Goal: Task Accomplishment & Management: Manage account settings

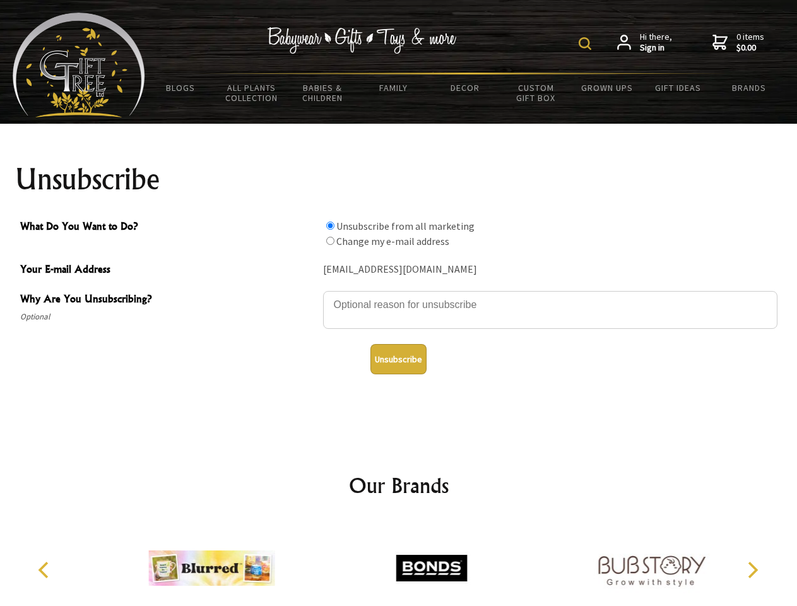
click at [587, 44] on img at bounding box center [584, 43] width 13 height 13
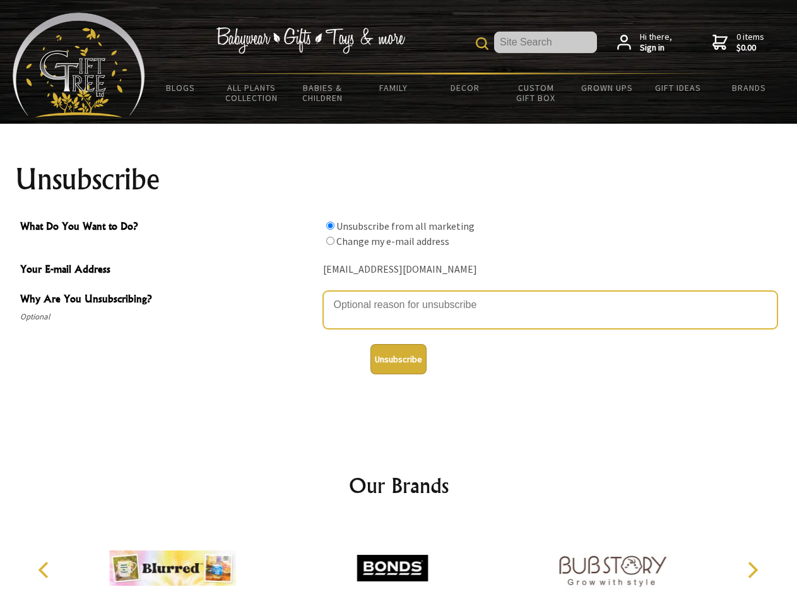
click at [399, 295] on textarea "Why Are You Unsubscribing?" at bounding box center [550, 310] width 454 height 38
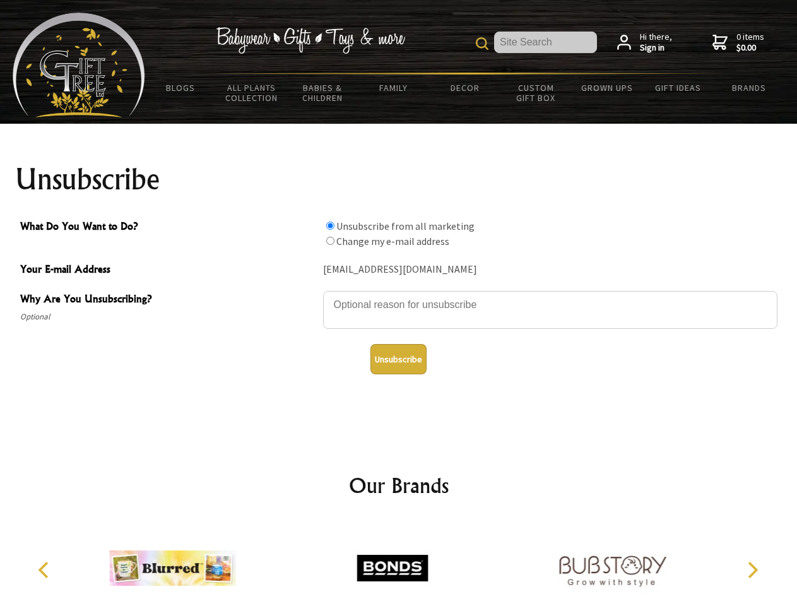
click at [330, 225] on input "What Do You Want to Do?" at bounding box center [330, 225] width 8 height 8
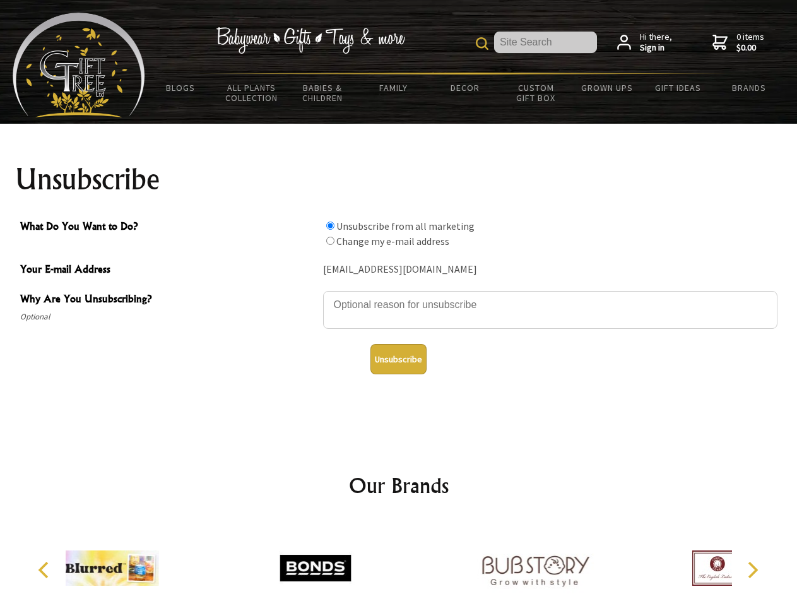
click at [330, 240] on input "What Do You Want to Do?" at bounding box center [330, 241] width 8 height 8
radio input "true"
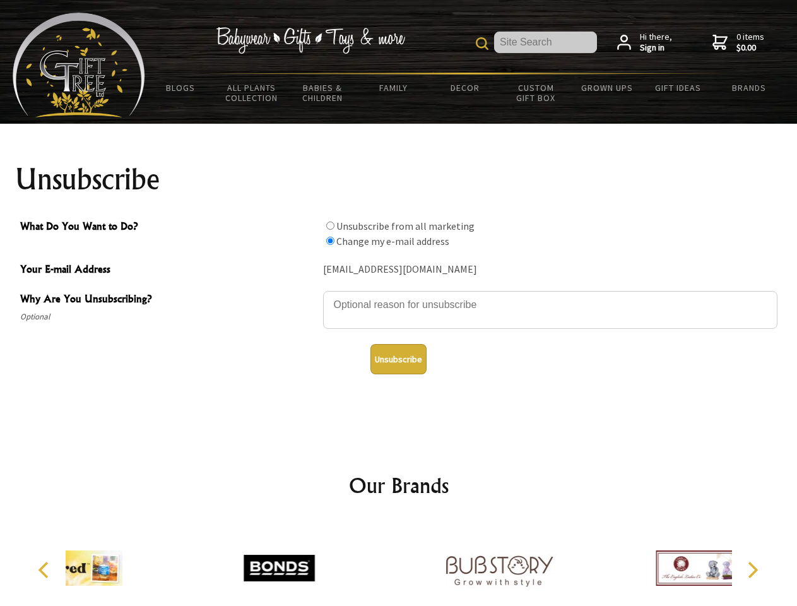
click at [398, 359] on button "Unsubscribe" at bounding box center [398, 359] width 56 height 30
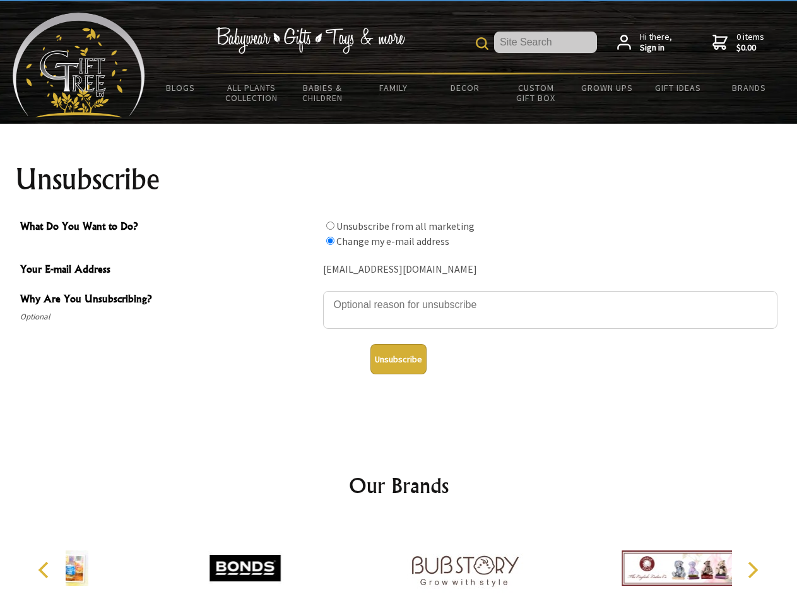
click at [45, 570] on icon "Previous" at bounding box center [45, 569] width 16 height 16
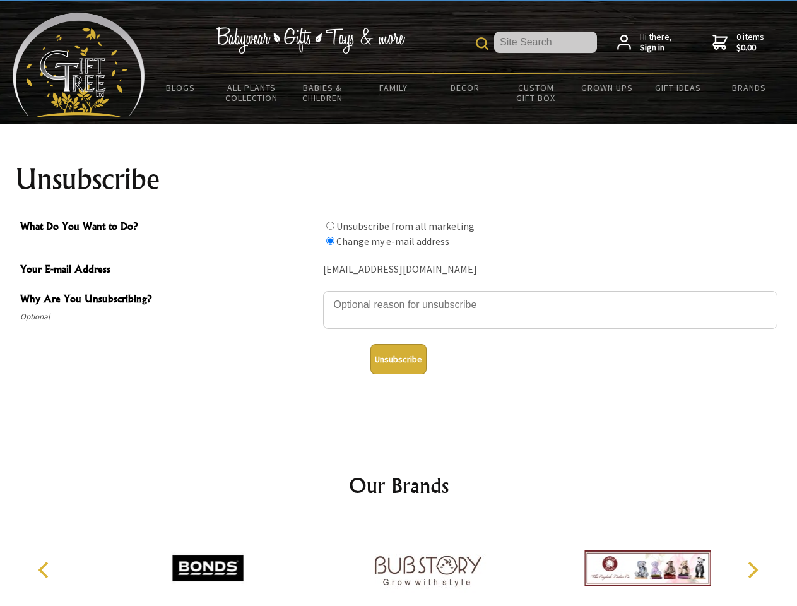
click at [752, 570] on icon "Next" at bounding box center [751, 569] width 16 height 16
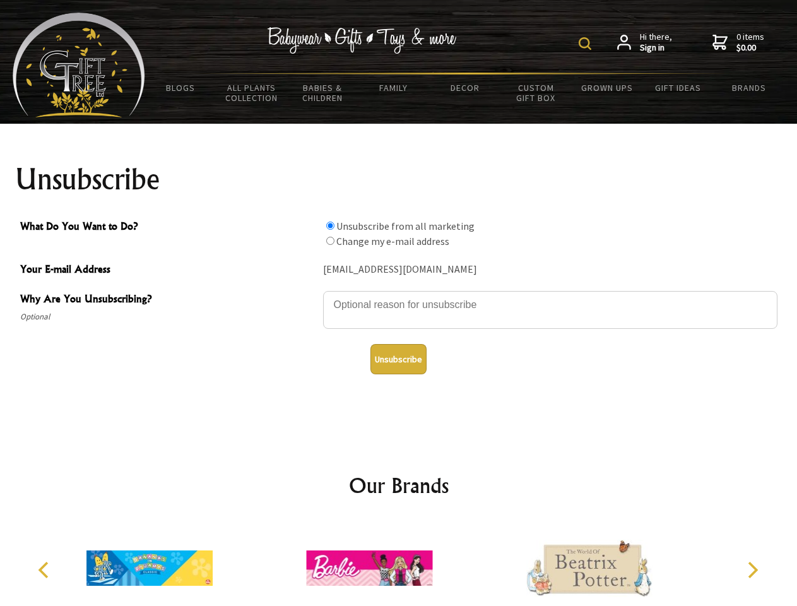
click at [587, 44] on img at bounding box center [584, 43] width 13 height 13
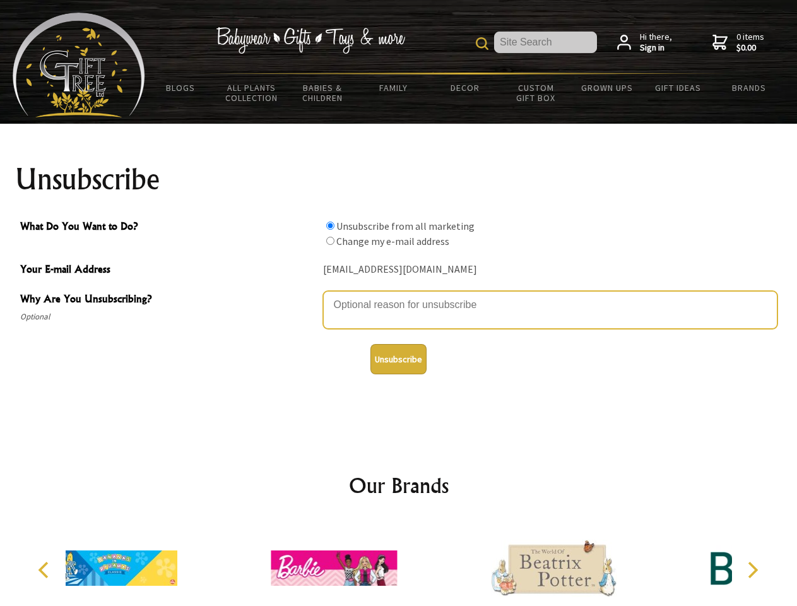
click at [399, 295] on textarea "Why Are You Unsubscribing?" at bounding box center [550, 310] width 454 height 38
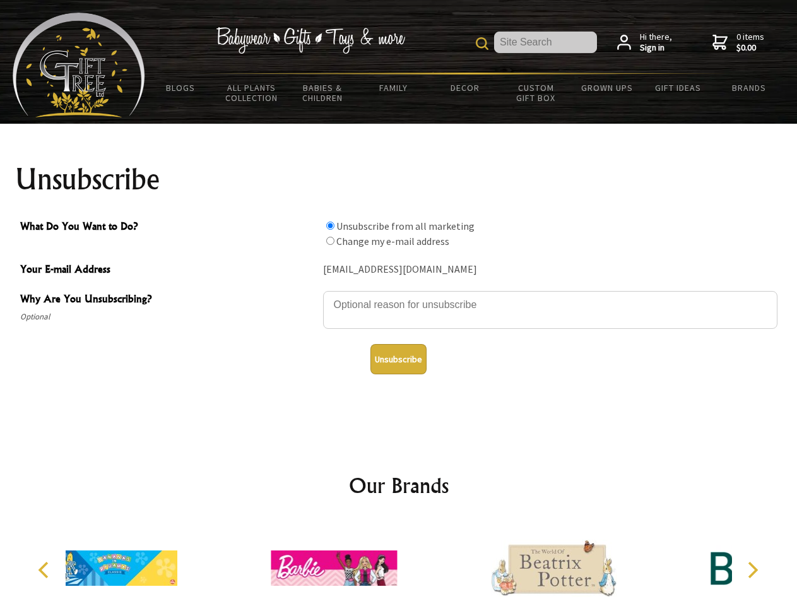
click at [330, 225] on input "What Do You Want to Do?" at bounding box center [330, 225] width 8 height 8
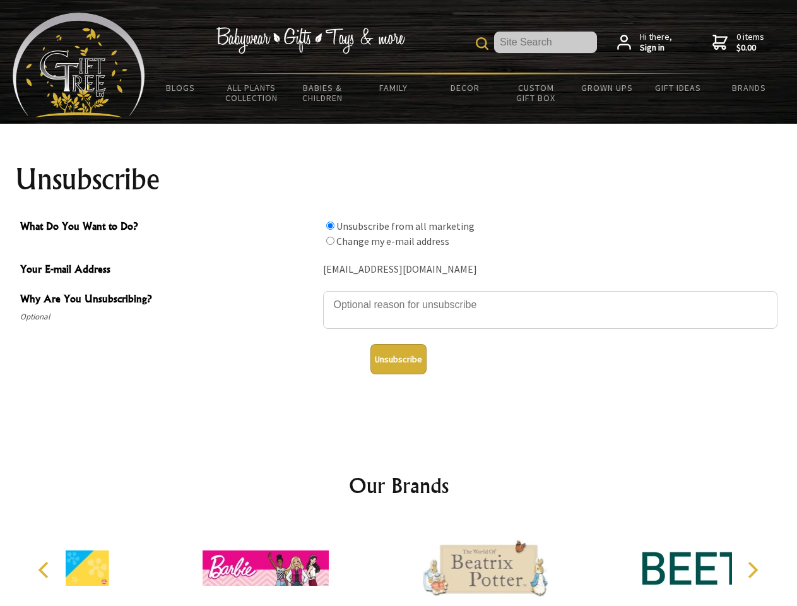
click at [330, 240] on input "What Do You Want to Do?" at bounding box center [330, 241] width 8 height 8
radio input "true"
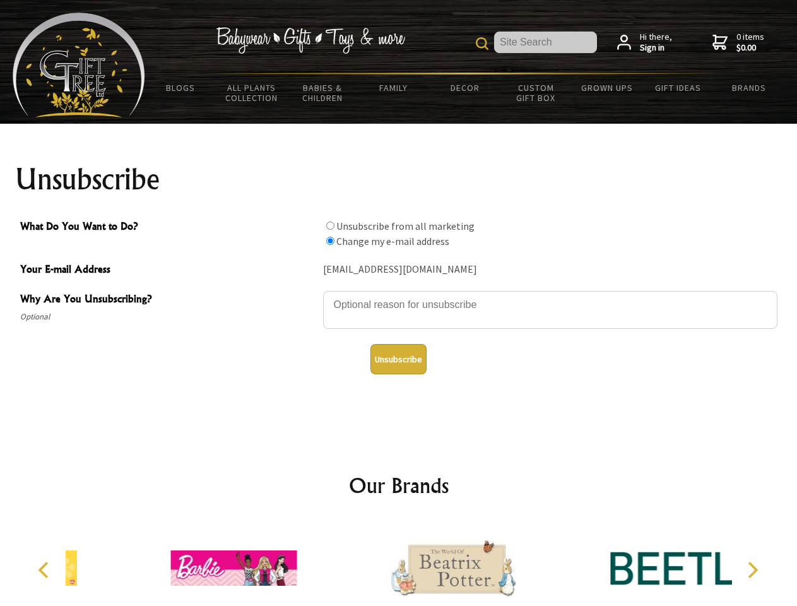
click at [398, 359] on button "Unsubscribe" at bounding box center [398, 359] width 56 height 30
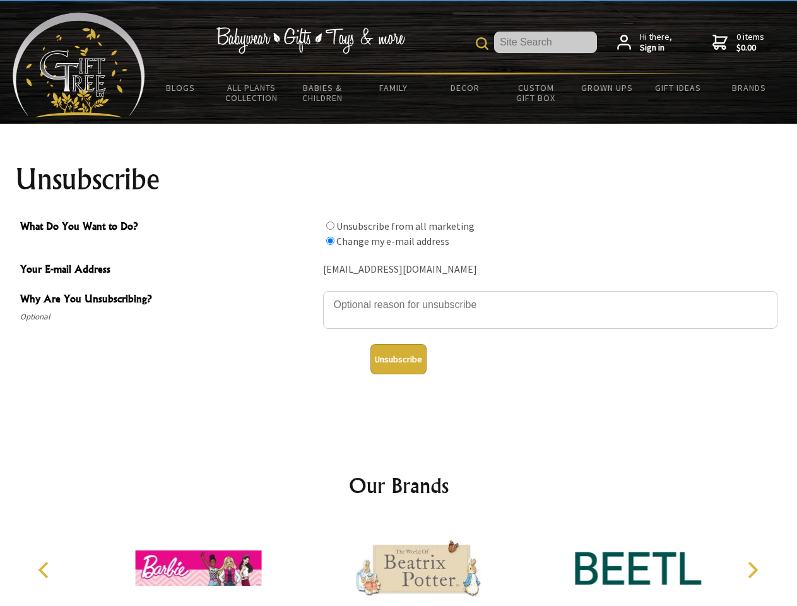
click at [45, 570] on icon "Previous" at bounding box center [45, 569] width 16 height 16
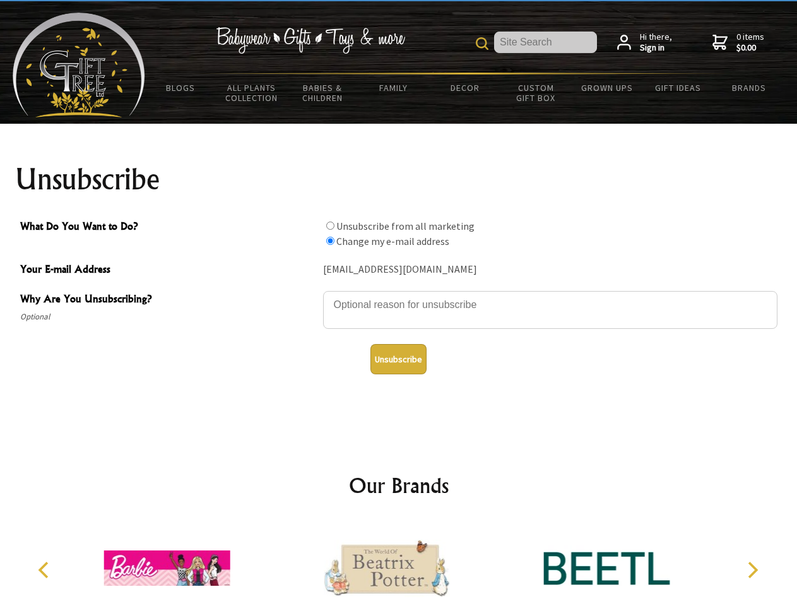
click at [752, 570] on icon "Next" at bounding box center [751, 569] width 16 height 16
